Goal: Information Seeking & Learning: Learn about a topic

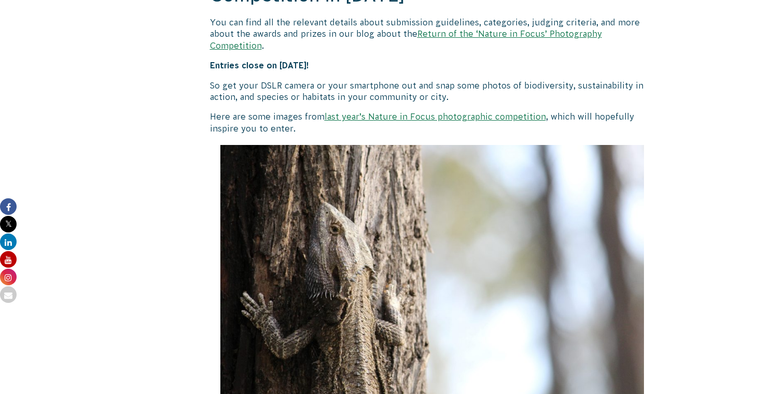
scroll to position [1061, 0]
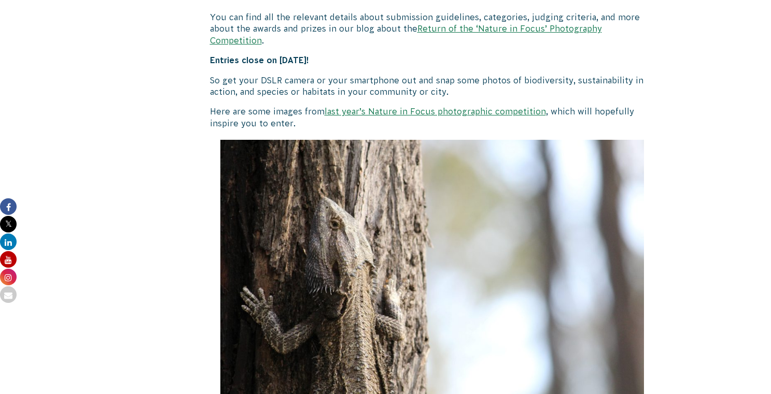
click at [526, 107] on link "last year’s Nature in Focus photographic competition" at bounding box center [435, 111] width 221 height 9
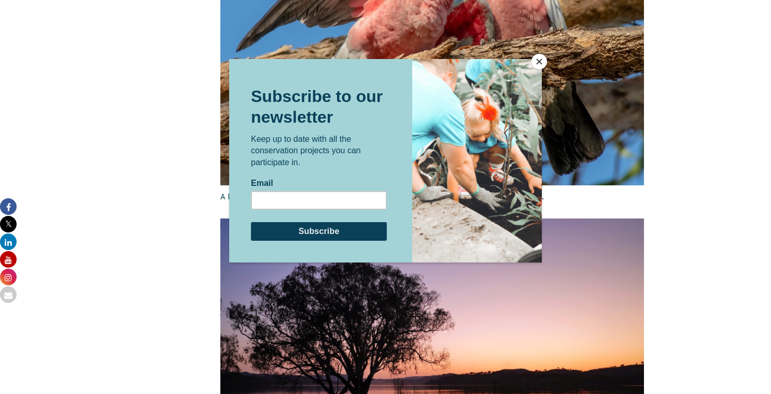
scroll to position [1736, 0]
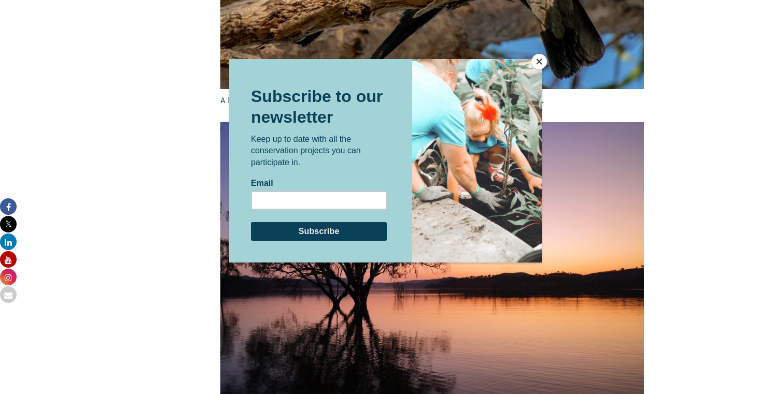
click at [541, 64] on button "Close" at bounding box center [539, 62] width 16 height 16
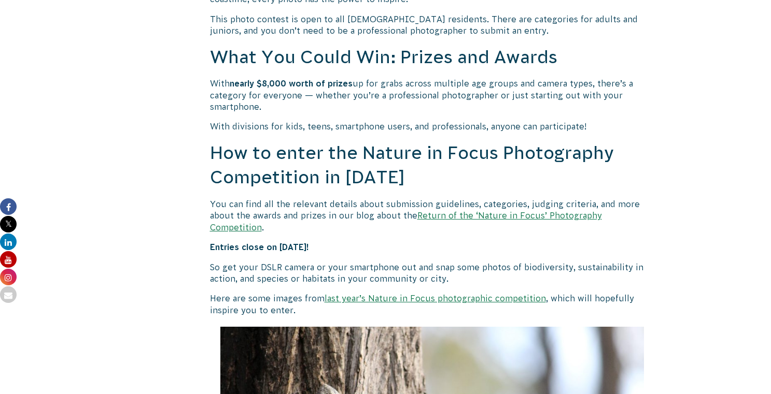
scroll to position [919, 0]
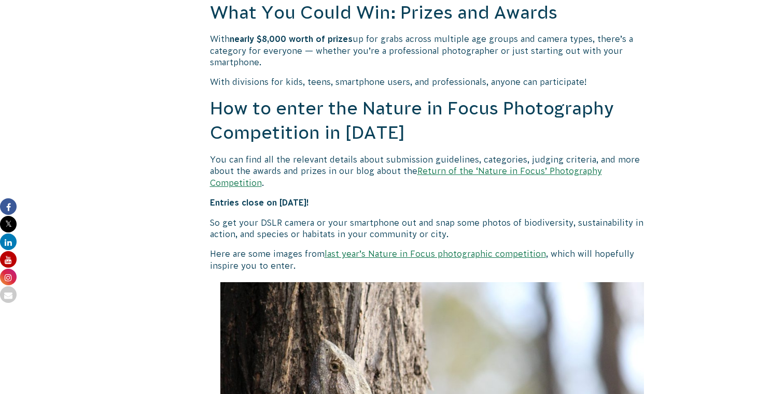
click at [471, 174] on link "Return of the ‘Nature in Focus’ Photography Competition" at bounding box center [406, 176] width 392 height 21
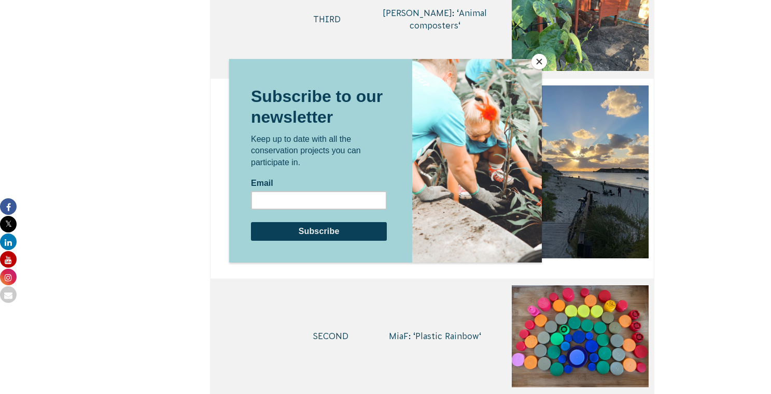
scroll to position [4294, 0]
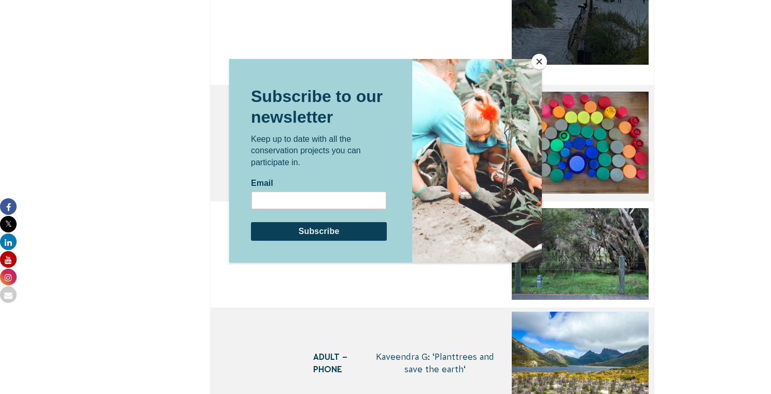
click at [540, 64] on button "Close" at bounding box center [539, 62] width 16 height 16
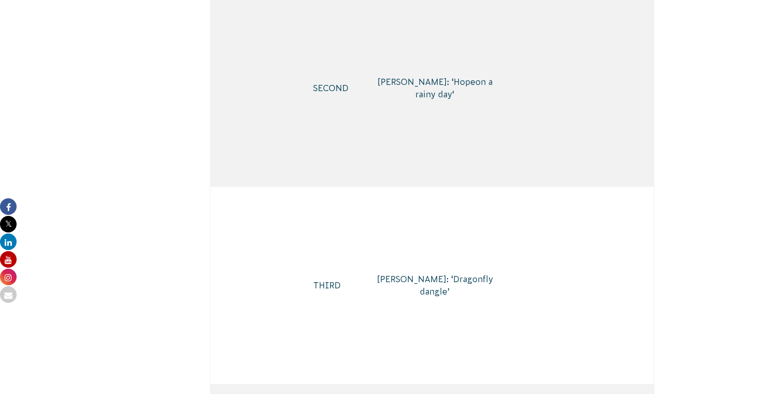
scroll to position [5612, 0]
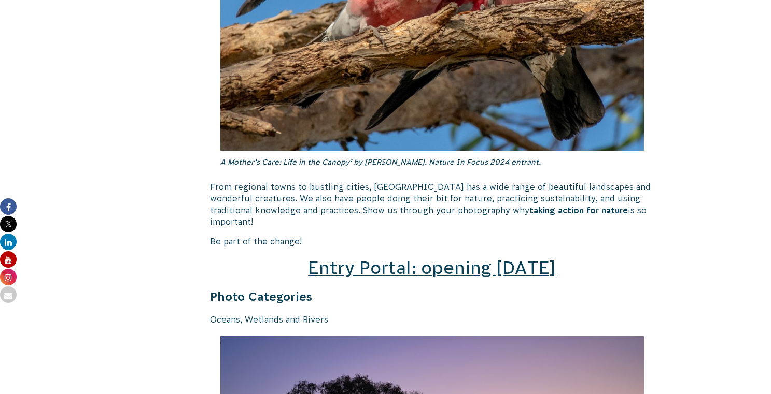
scroll to position [1473, 0]
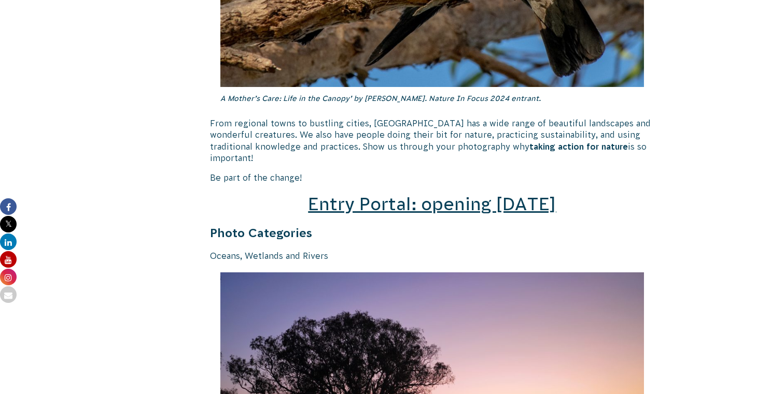
click at [458, 194] on span "Entry Portal: opening July 4" at bounding box center [432, 204] width 248 height 20
